Goal: Task Accomplishment & Management: Complete application form

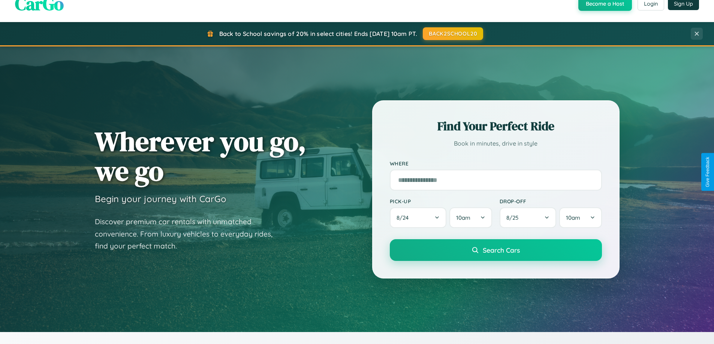
scroll to position [1442, 0]
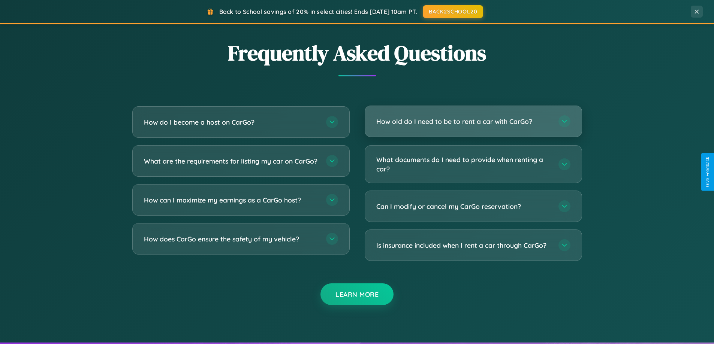
click at [473, 121] on h3 "How old do I need to be to rent a car with CarGo?" at bounding box center [463, 121] width 175 height 9
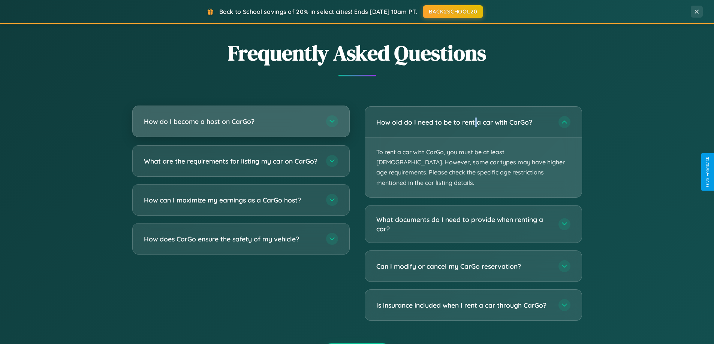
click at [241, 122] on h3 "How do I become a host on CarGo?" at bounding box center [231, 121] width 175 height 9
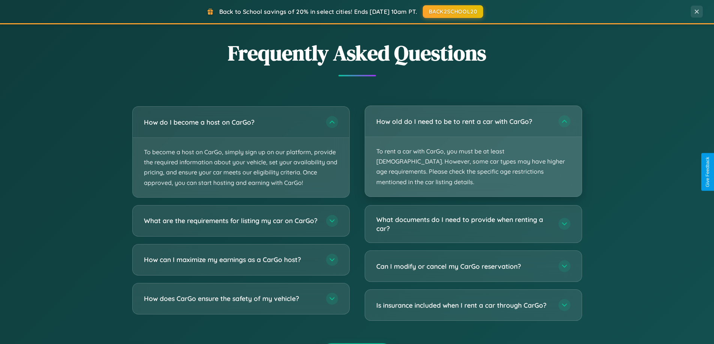
click at [473, 147] on p "To rent a car with CarGo, you must be at least [DEMOGRAPHIC_DATA]. However, som…" at bounding box center [473, 167] width 217 height 60
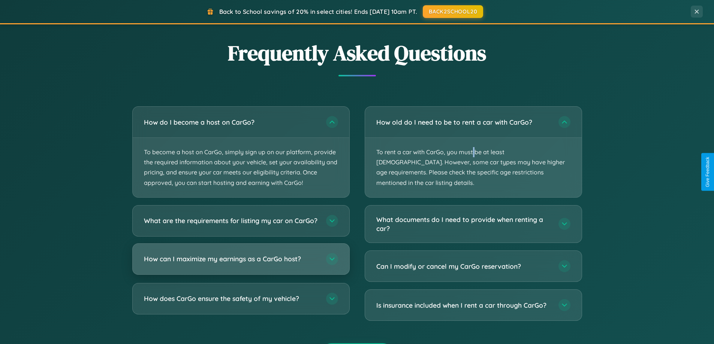
click at [241, 264] on h3 "How can I maximize my earnings as a CarGo host?" at bounding box center [231, 258] width 175 height 9
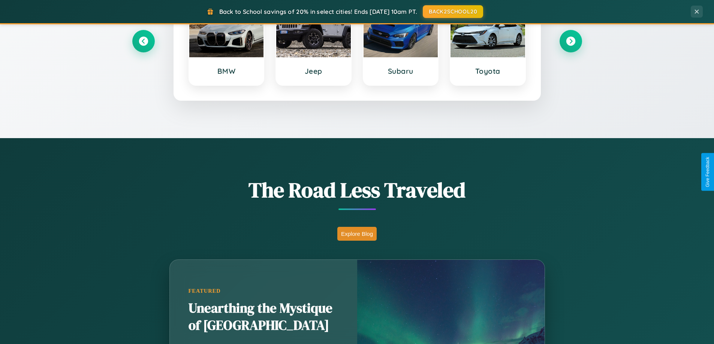
scroll to position [323, 0]
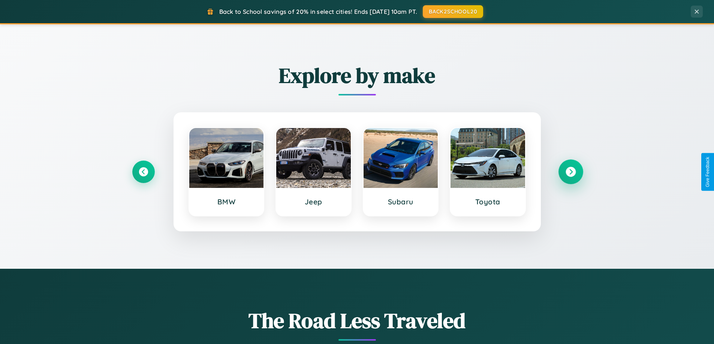
click at [570, 172] on icon at bounding box center [570, 172] width 10 height 10
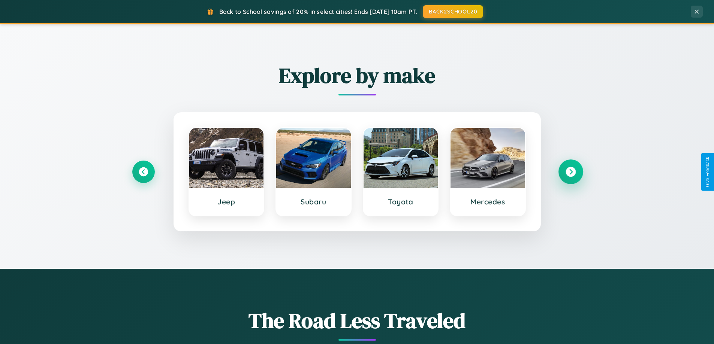
click at [570, 172] on icon at bounding box center [570, 172] width 10 height 10
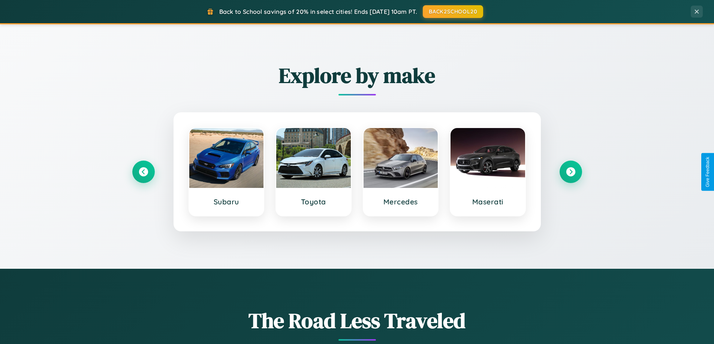
scroll to position [0, 0]
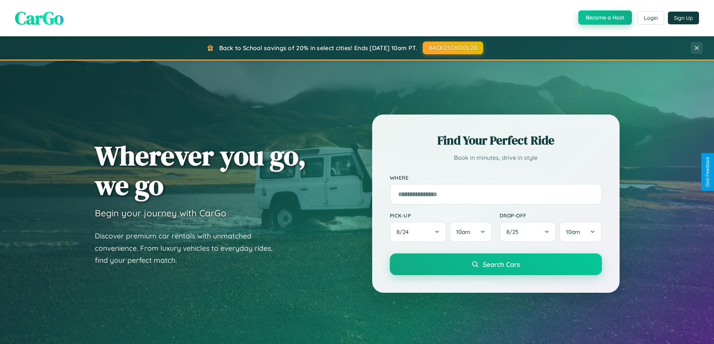
click at [604, 18] on button "Become a Host" at bounding box center [605, 17] width 54 height 14
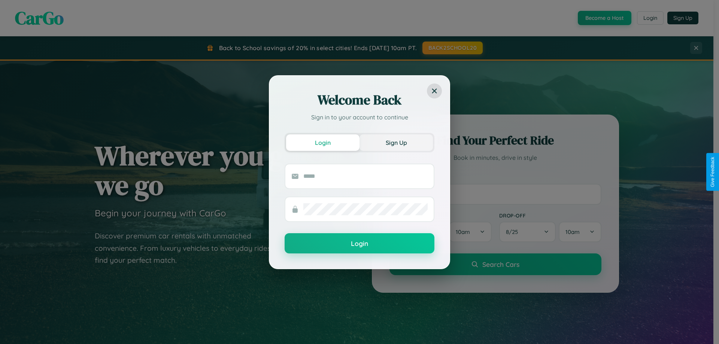
click at [396, 142] on button "Sign Up" at bounding box center [396, 143] width 73 height 16
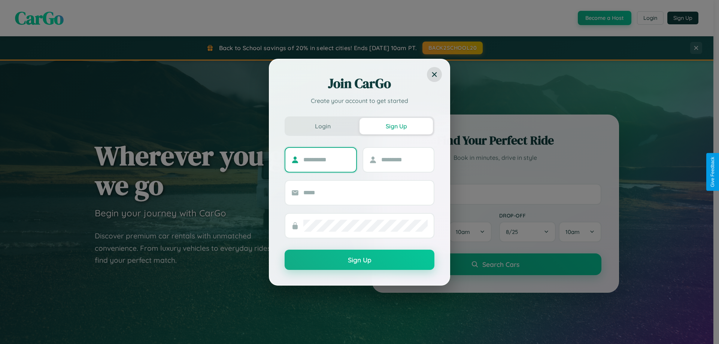
click at [327, 160] on input "text" at bounding box center [327, 160] width 47 height 12
type input "****"
click at [404, 160] on input "text" at bounding box center [404, 160] width 47 height 12
type input "*****"
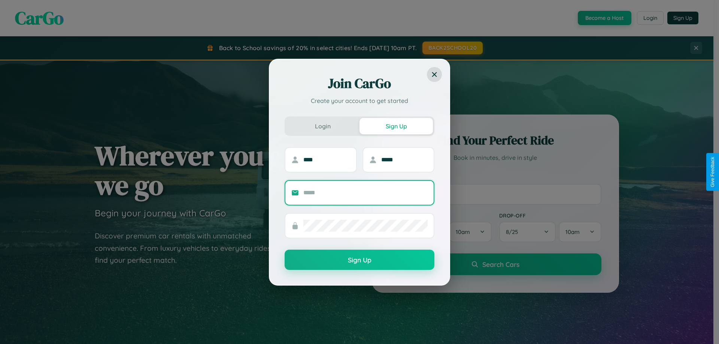
click at [366, 193] on input "text" at bounding box center [366, 193] width 124 height 12
type input "**********"
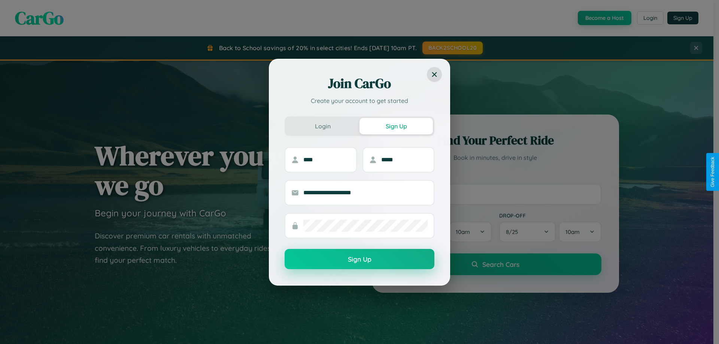
click at [360, 260] on button "Sign Up" at bounding box center [360, 259] width 150 height 20
